Goal: Information Seeking & Learning: Learn about a topic

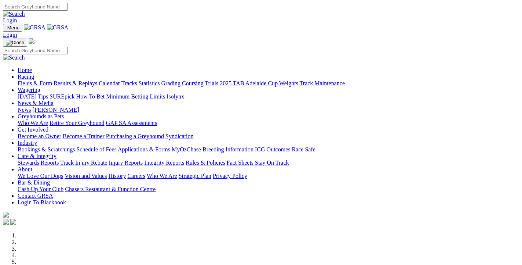
scroll to position [317, 0]
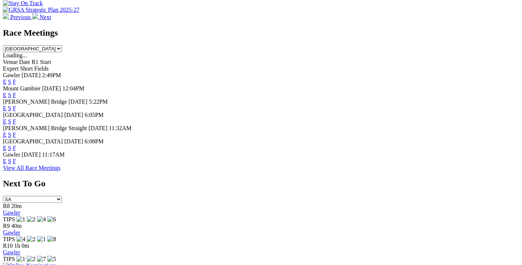
click at [16, 145] on link "F" at bounding box center [14, 148] width 3 height 6
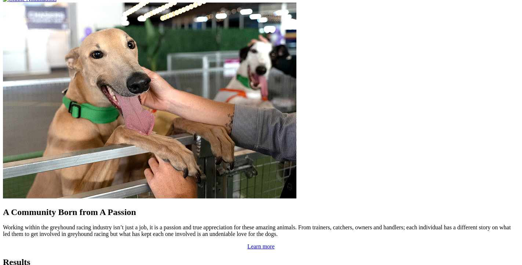
scroll to position [637, 0]
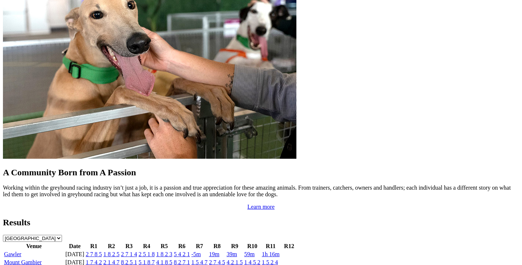
click at [21, 251] on link "Gawler" at bounding box center [12, 254] width 17 height 6
